Goal: Find specific page/section: Find specific page/section

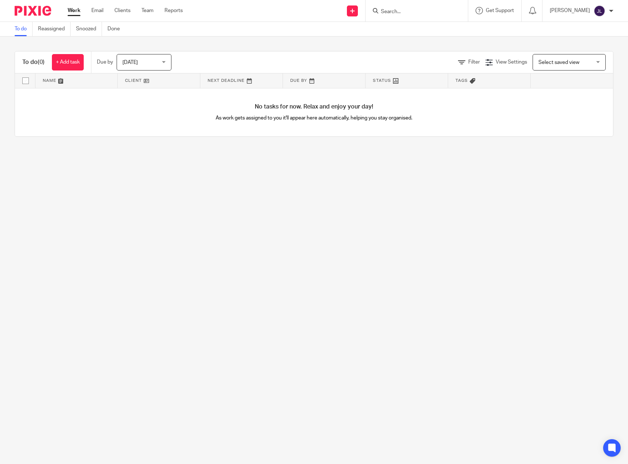
click at [400, 13] on input "Search" at bounding box center [413, 12] width 66 height 7
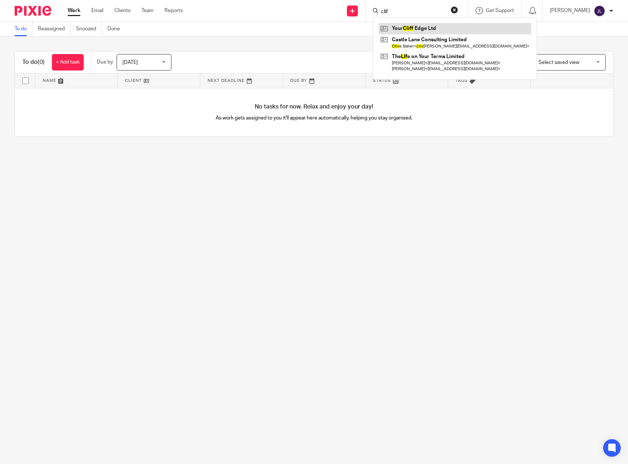
type input "clif"
click at [418, 27] on link at bounding box center [455, 28] width 152 height 11
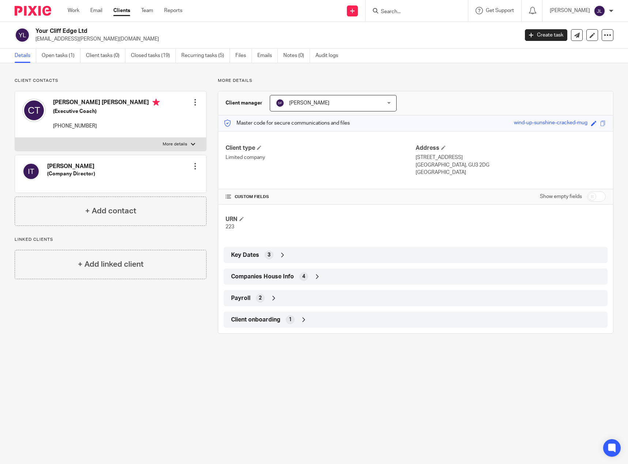
click at [309, 100] on span "[PERSON_NAME]" at bounding box center [324, 102] width 97 height 15
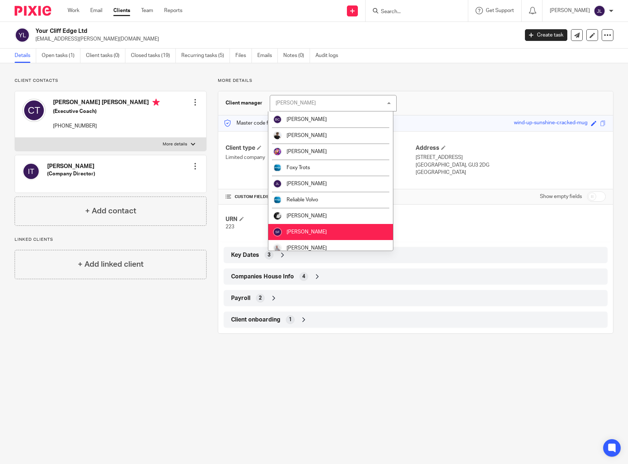
click at [432, 84] on p "More details" at bounding box center [416, 81] width 396 height 6
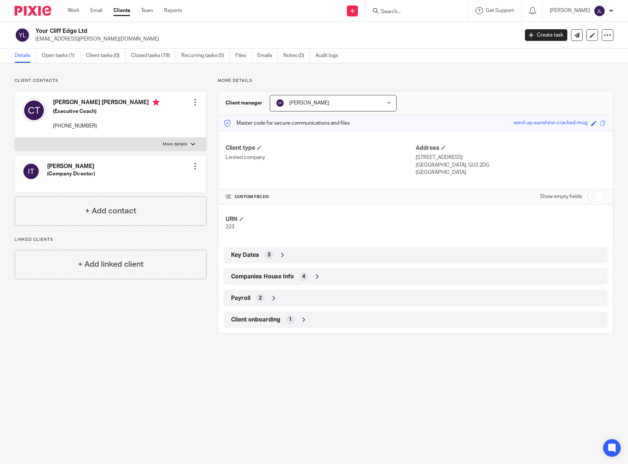
drag, startPoint x: 409, startPoint y: 13, endPoint x: 415, endPoint y: 14, distance: 6.3
click at [409, 13] on input "Search" at bounding box center [413, 12] width 66 height 7
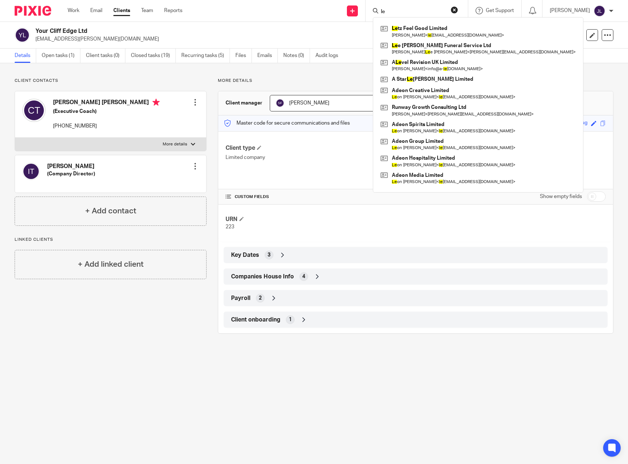
type input "l"
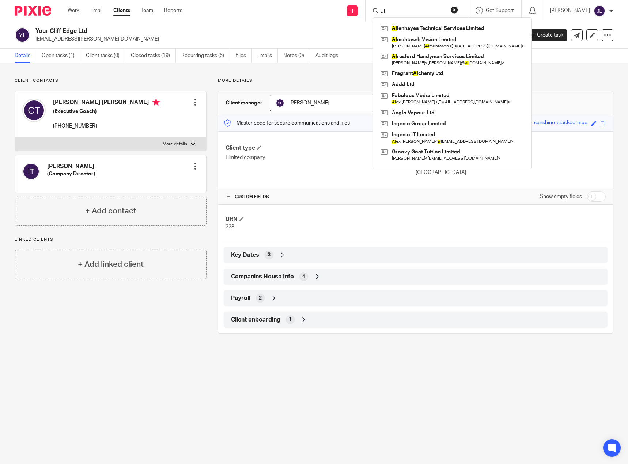
type input "a"
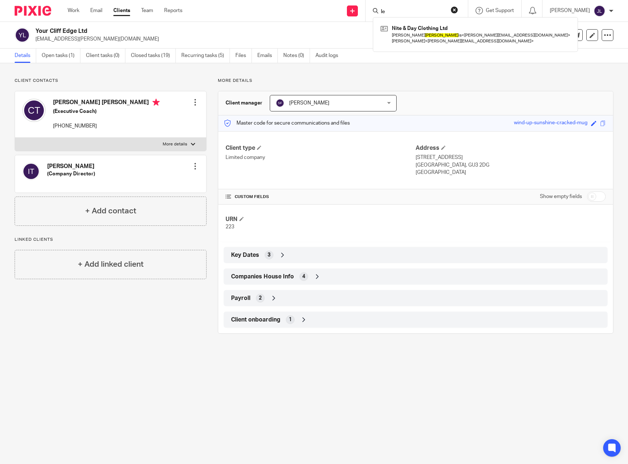
type input "l"
click at [125, 12] on link "Clients" at bounding box center [121, 10] width 17 height 7
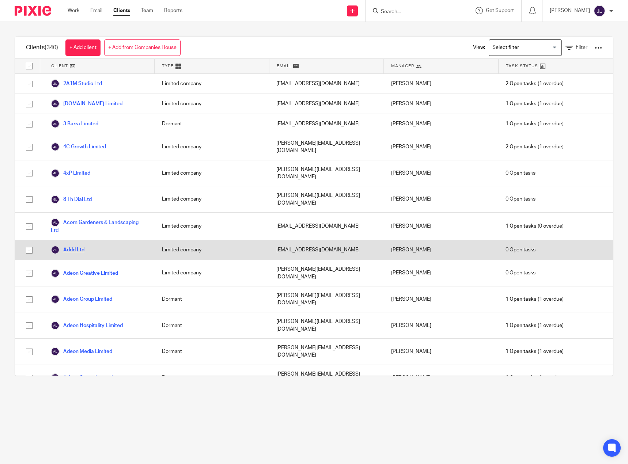
click at [74, 246] on link "Addd Ltd" at bounding box center [68, 250] width 34 height 9
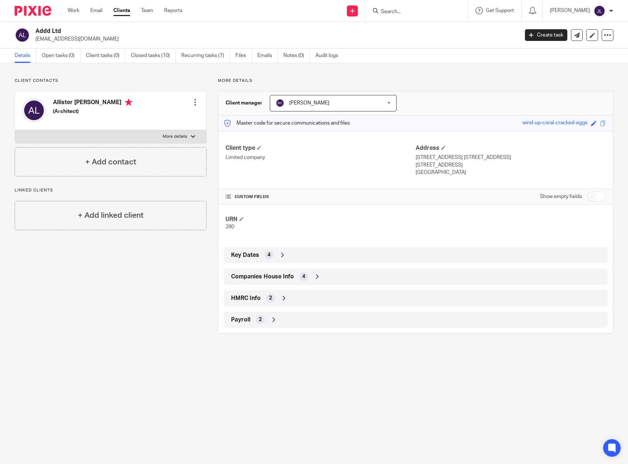
click at [392, 11] on input "Search" at bounding box center [413, 12] width 66 height 7
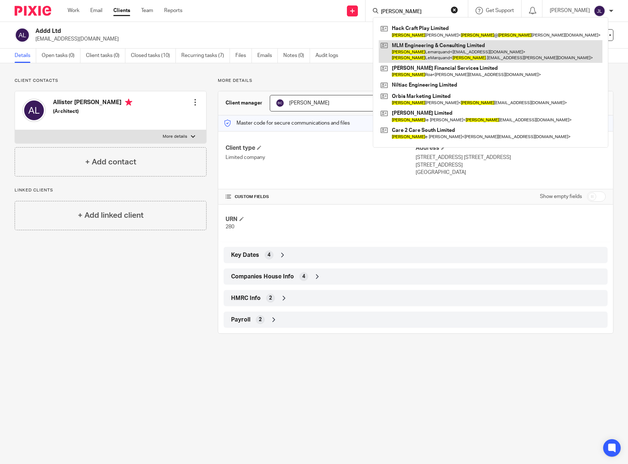
type input "michael"
click at [426, 52] on link at bounding box center [491, 51] width 224 height 23
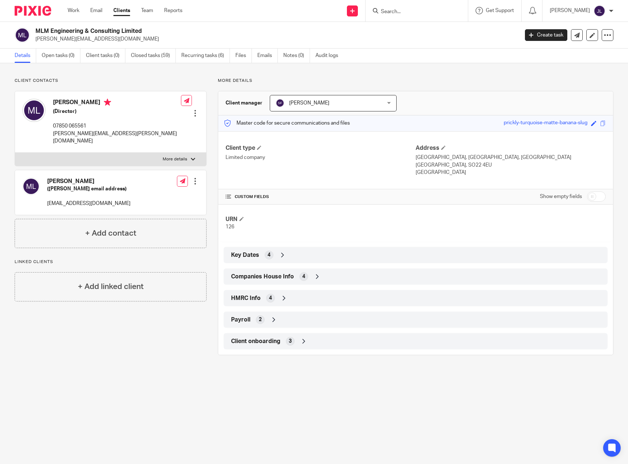
click at [416, 14] on input "Search" at bounding box center [413, 12] width 66 height 7
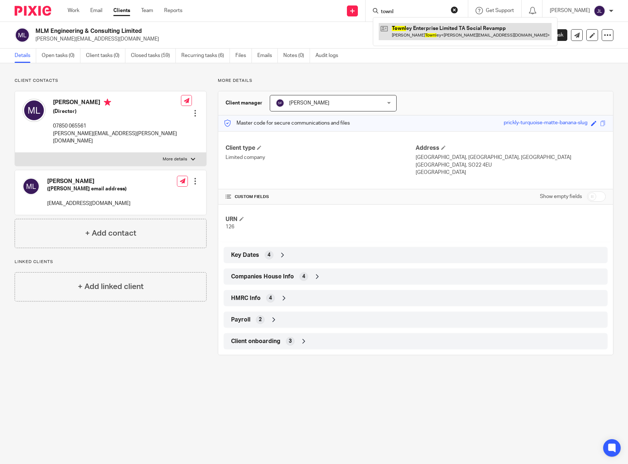
type input "townl"
click at [428, 32] on link at bounding box center [465, 31] width 173 height 17
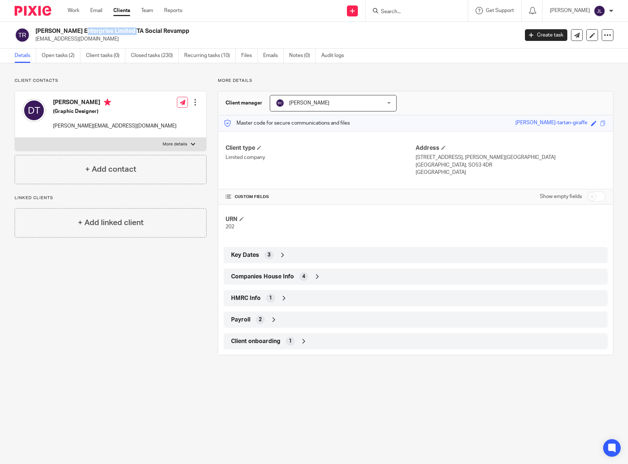
drag, startPoint x: 88, startPoint y: 31, endPoint x: 36, endPoint y: 30, distance: 51.9
click at [36, 30] on h2 "Townley Enterprise Limited TA Social Revampp" at bounding box center [226, 31] width 383 height 8
copy h2 "Townley Enterprise"
click at [424, 17] on div at bounding box center [417, 11] width 102 height 22
click at [420, 14] on input "Search" at bounding box center [413, 12] width 66 height 7
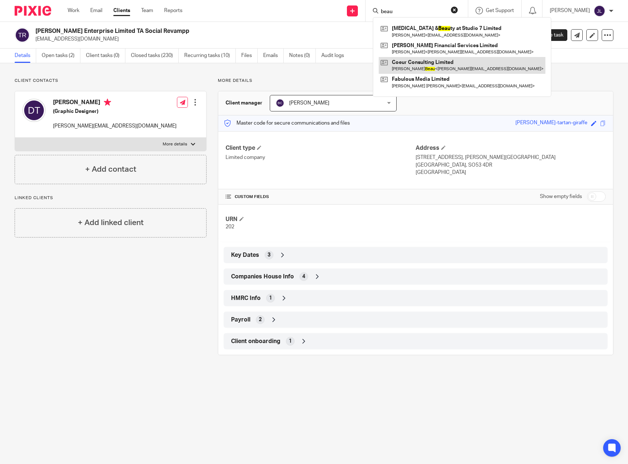
type input "beau"
click at [422, 66] on link at bounding box center [462, 65] width 167 height 17
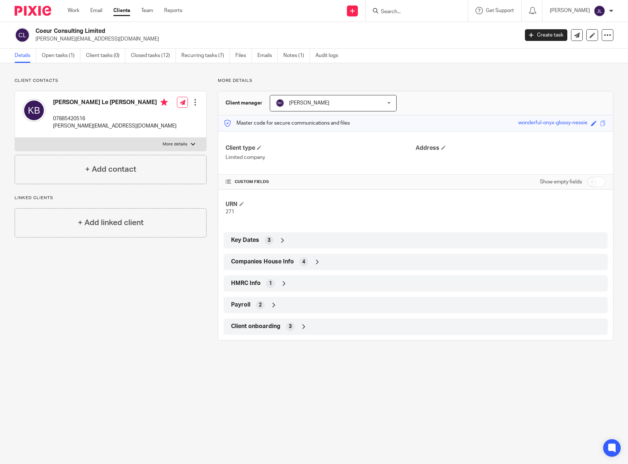
drag, startPoint x: 84, startPoint y: 30, endPoint x: 30, endPoint y: 32, distance: 54.5
click at [30, 32] on div "Coeur Consulting Limited [PERSON_NAME][EMAIL_ADDRESS][DOMAIN_NAME]" at bounding box center [264, 34] width 499 height 15
copy div "Coeur Consulting"
click at [421, 12] on input "Search" at bounding box center [413, 12] width 66 height 7
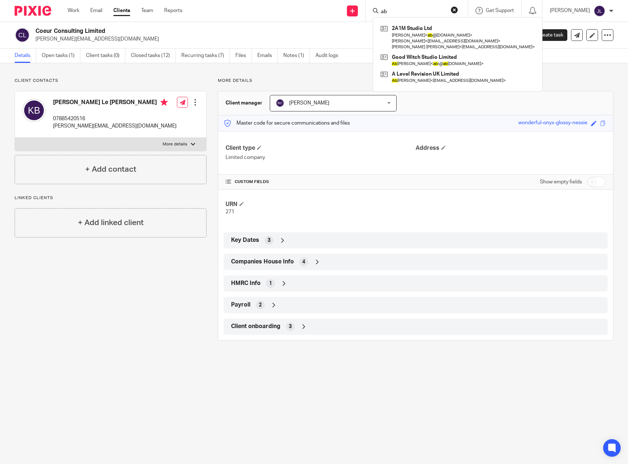
type input "ab"
click at [422, 74] on link at bounding box center [458, 77] width 158 height 17
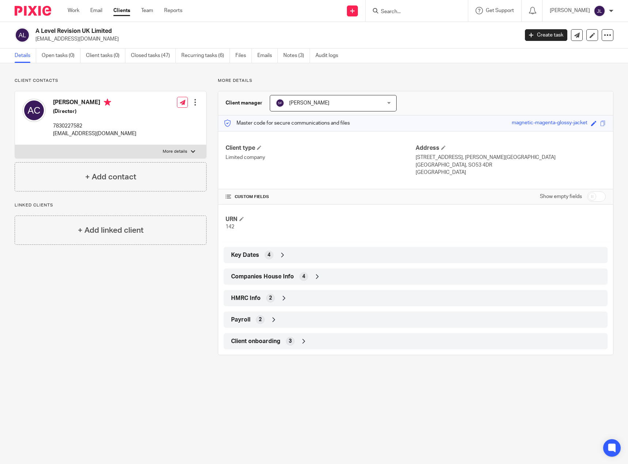
click at [396, 11] on input "Search" at bounding box center [413, 12] width 66 height 7
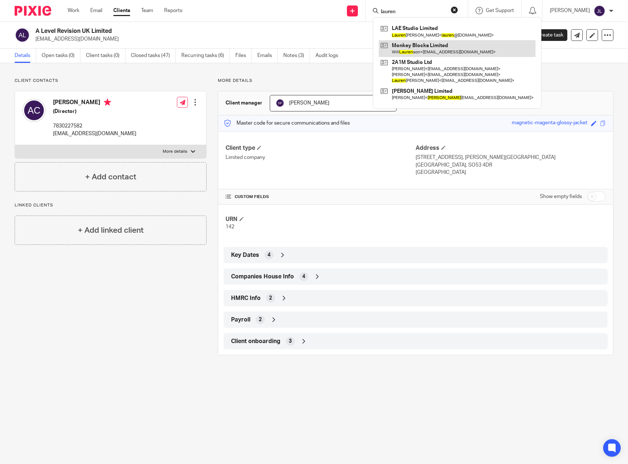
type input "lauren"
click at [430, 52] on link at bounding box center [457, 48] width 157 height 17
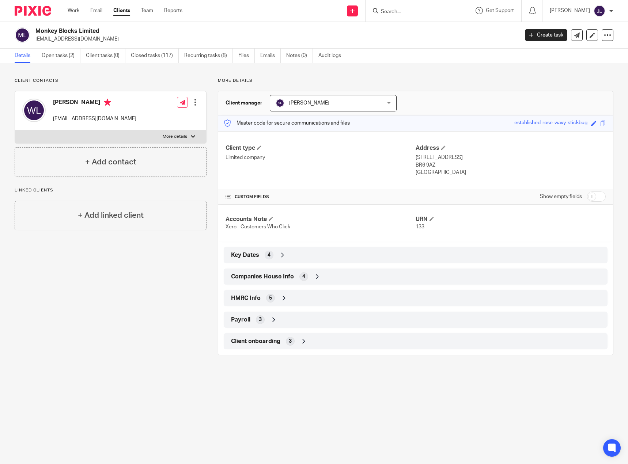
click at [415, 4] on div at bounding box center [417, 11] width 102 height 22
click at [414, 10] on input "Search" at bounding box center [413, 12] width 66 height 7
type input "mlm"
click at [458, 10] on button "reset" at bounding box center [454, 9] width 7 height 7
click at [425, 12] on input "Search" at bounding box center [413, 12] width 66 height 7
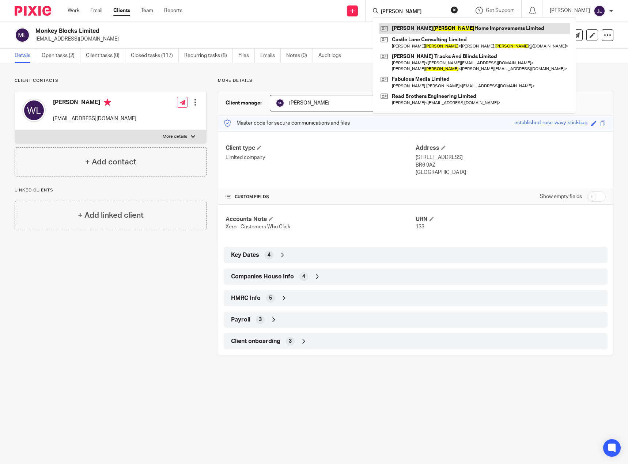
type input "baker"
click at [430, 30] on link at bounding box center [475, 28] width 192 height 11
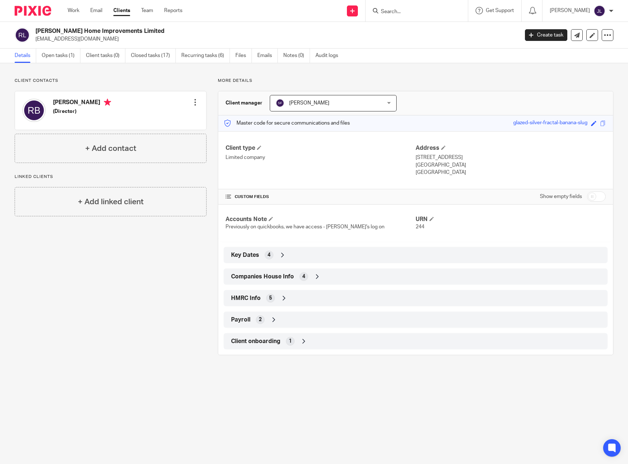
click at [404, 9] on input "Search" at bounding box center [413, 12] width 66 height 7
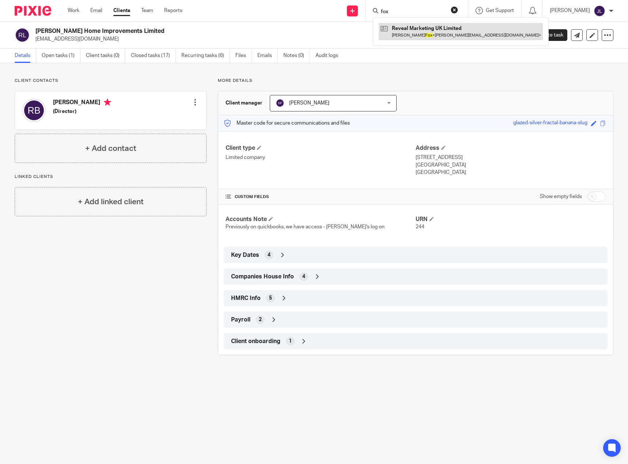
type input "fox"
click at [413, 35] on link at bounding box center [461, 31] width 164 height 17
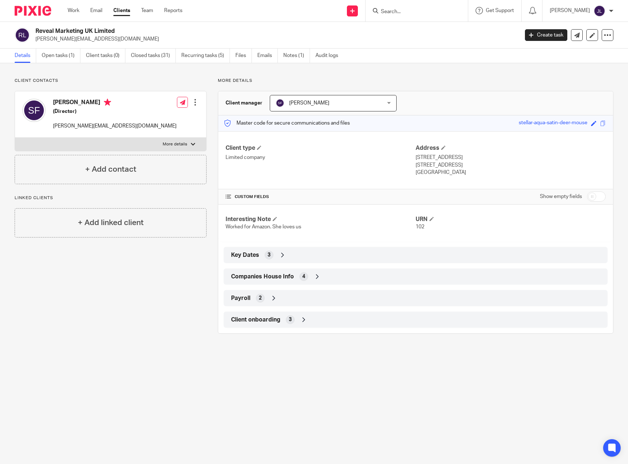
drag, startPoint x: 92, startPoint y: 29, endPoint x: 37, endPoint y: 27, distance: 55.6
click at [37, 27] on div "Reveal Marketing UK Limited [PERSON_NAME][EMAIL_ADDRESS][DOMAIN_NAME] Create ta…" at bounding box center [314, 35] width 628 height 27
copy h2 "Reveal Marketing [GEOGRAPHIC_DATA]"
click at [415, 5] on div at bounding box center [417, 11] width 102 height 22
click at [399, 14] on input "Search" at bounding box center [413, 12] width 66 height 7
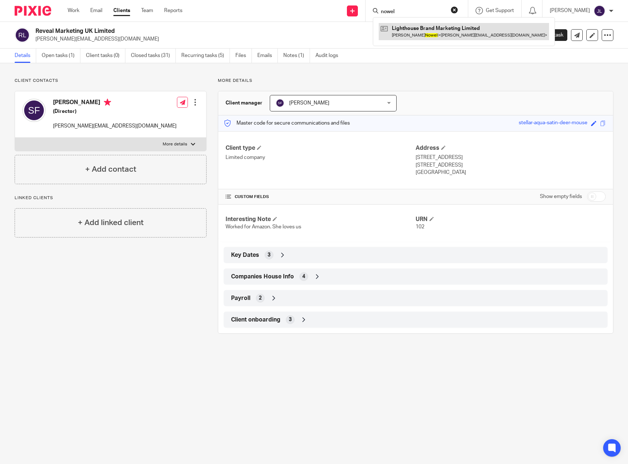
type input "nowel"
click at [415, 27] on link at bounding box center [464, 31] width 170 height 17
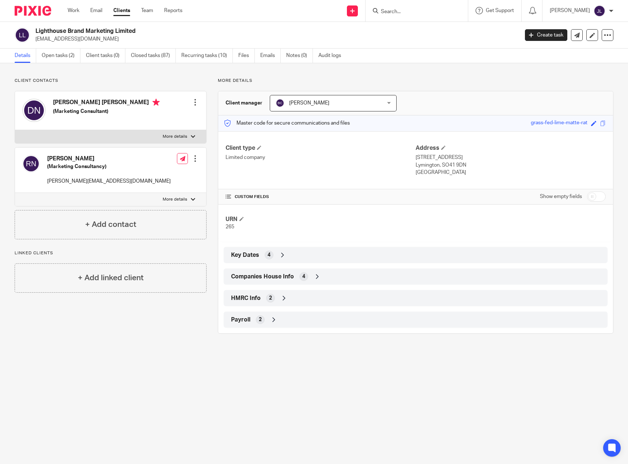
drag, startPoint x: 113, startPoint y: 30, endPoint x: 35, endPoint y: 27, distance: 78.3
click at [35, 27] on div "Lighthouse Brand Marketing Limited [EMAIL_ADDRESS][DOMAIN_NAME]" at bounding box center [264, 34] width 499 height 15
copy h2 "Lighthouse Brand Marketing"
